Goal: Transaction & Acquisition: Purchase product/service

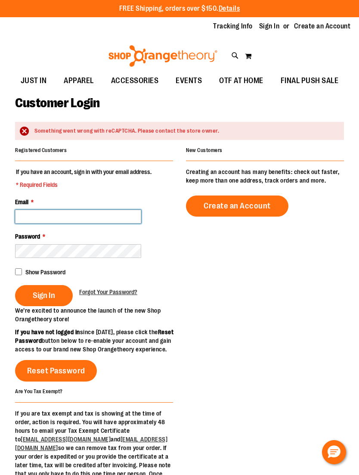
type input "**********"
click at [42, 297] on span "Sign In" at bounding box center [44, 295] width 22 height 9
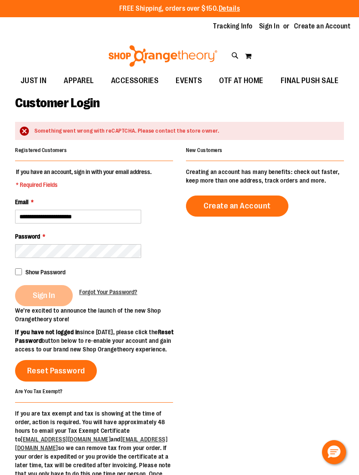
click at [46, 294] on div "Sign In" at bounding box center [47, 295] width 64 height 21
click at [51, 290] on div "Sign In" at bounding box center [47, 295] width 64 height 21
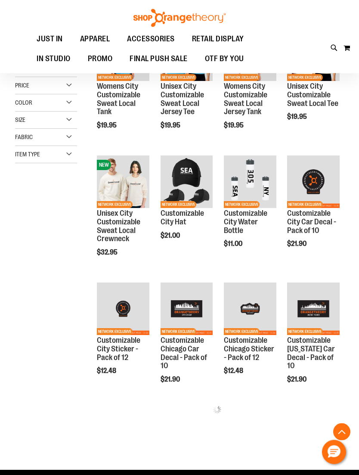
scroll to position [163, 0]
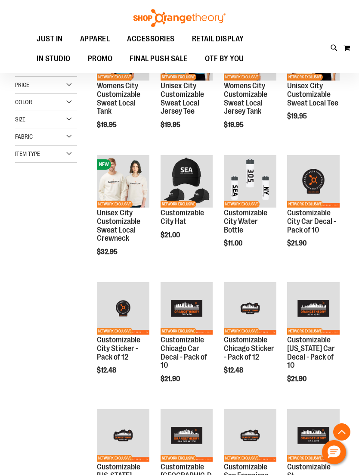
click at [116, 306] on span "Quickview" at bounding box center [117, 317] width 41 height 22
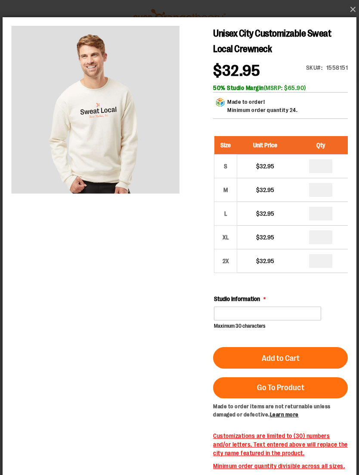
scroll to position [0, 0]
click at [353, 4] on button "×" at bounding box center [182, 9] width 354 height 19
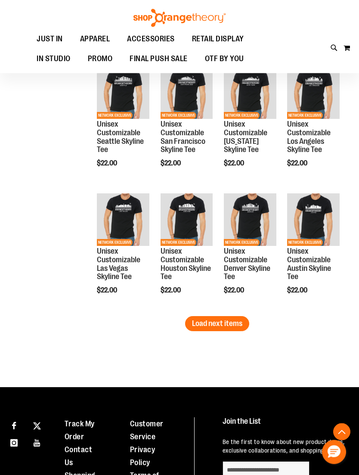
scroll to position [1014, 0]
click at [195, 330] on button "Load next items" at bounding box center [217, 323] width 64 height 15
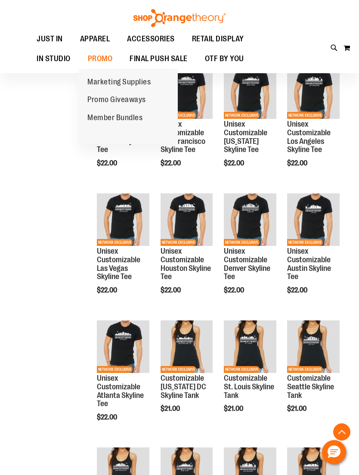
click at [94, 92] on link "Promo Giveaways" at bounding box center [117, 100] width 76 height 18
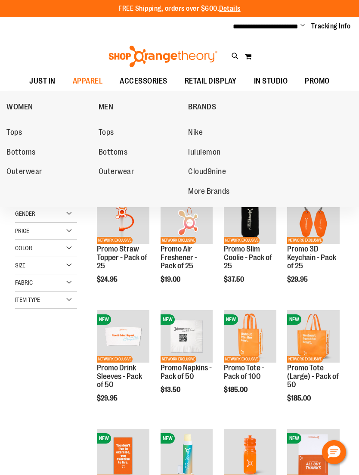
click at [193, 138] on span "Nike" at bounding box center [195, 133] width 15 height 11
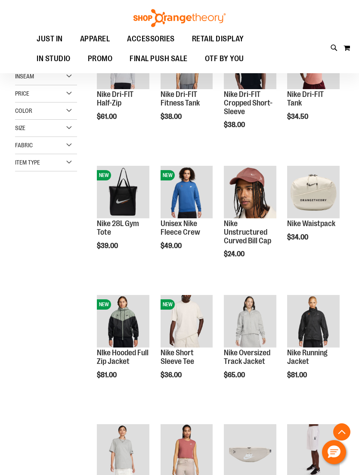
scroll to position [52, 0]
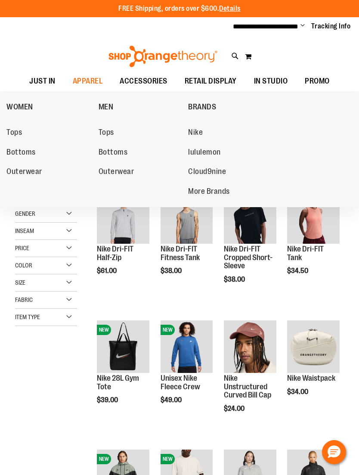
click at [13, 128] on span "Tops" at bounding box center [14, 133] width 16 height 11
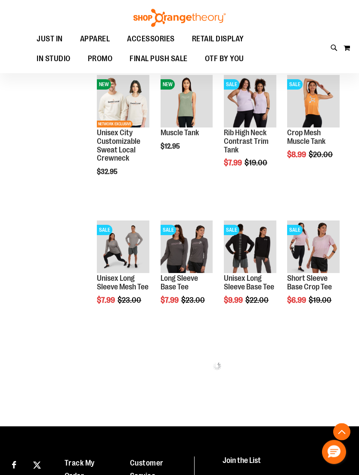
scroll to position [261, 0]
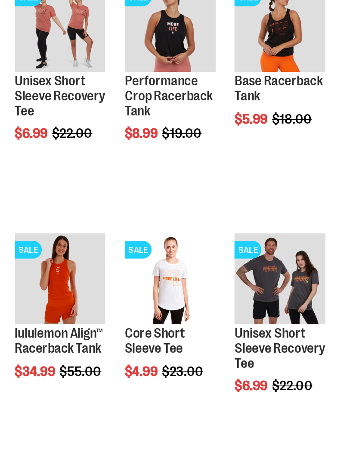
scroll to position [501, 0]
click at [288, 272] on img "product" at bounding box center [314, 298] width 52 height 52
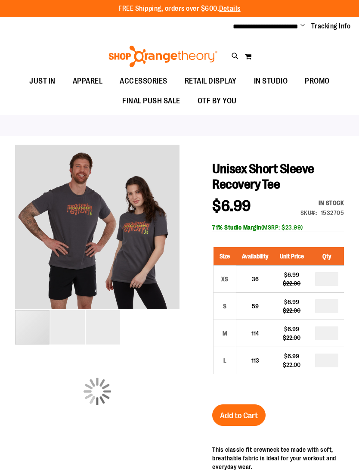
scroll to position [-65, -26]
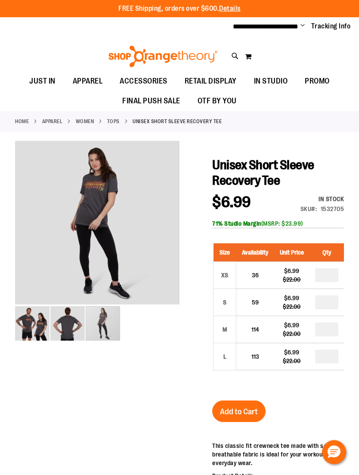
click at [228, 299] on div "S" at bounding box center [225, 302] width 13 height 13
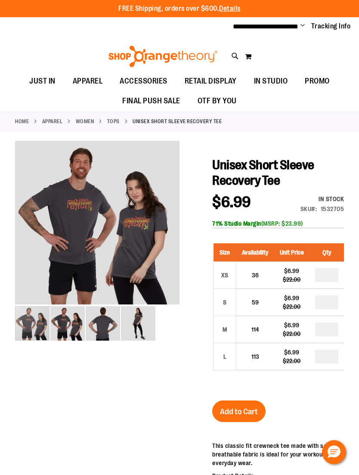
click at [221, 412] on span "Add to Cart" at bounding box center [239, 411] width 38 height 9
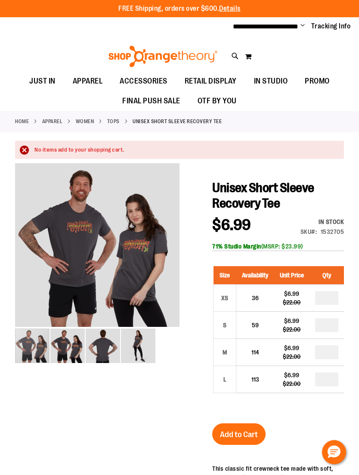
click at [251, 54] on button "My Cart 0" at bounding box center [248, 57] width 7 height 14
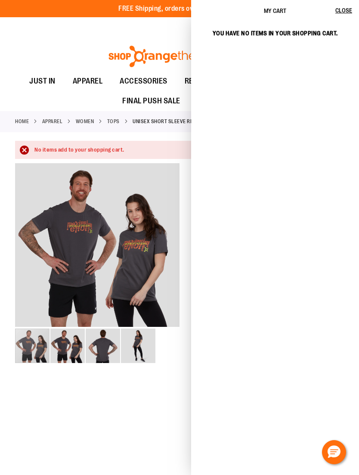
click at [68, 46] on div "Toggle Nav Search Popular Suggestions Advanced Search" at bounding box center [179, 54] width 359 height 35
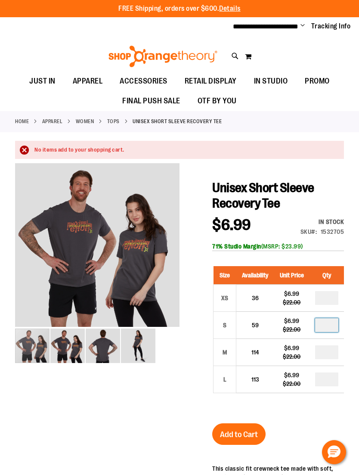
click at [323, 322] on input "*" at bounding box center [327, 326] width 23 height 14
type input "*"
